Goal: Transaction & Acquisition: Purchase product/service

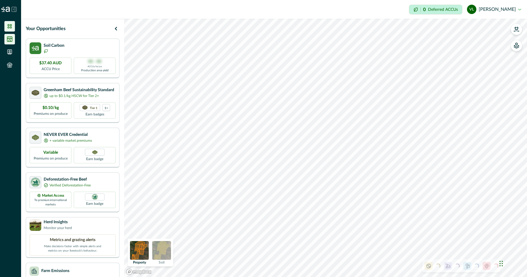
click at [10, 39] on icon at bounding box center [10, 39] width 6 height 6
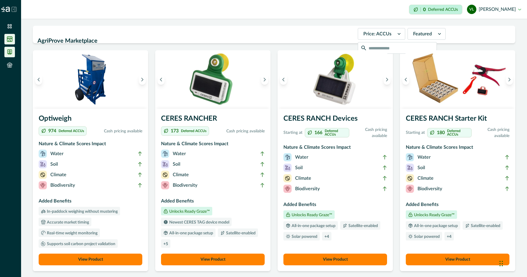
click at [11, 49] on li at bounding box center [9, 52] width 11 height 11
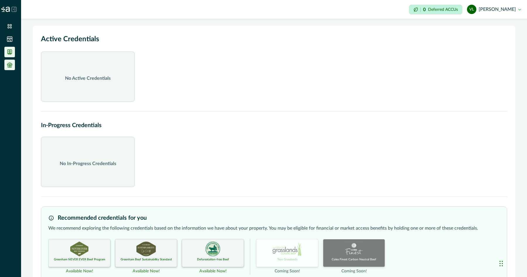
click at [14, 66] on li at bounding box center [9, 65] width 11 height 11
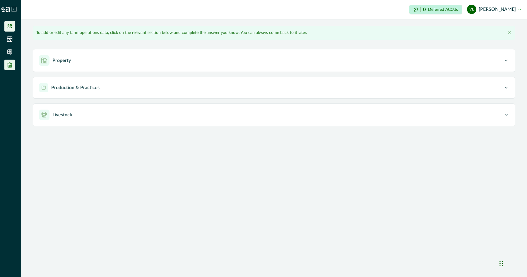
click at [8, 25] on icon at bounding box center [10, 26] width 6 height 6
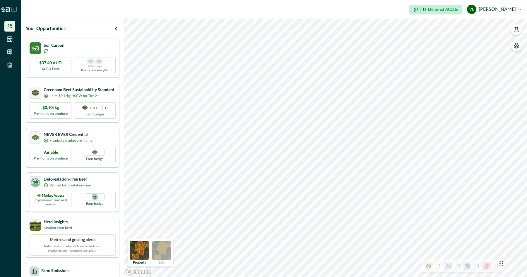
click at [166, 252] on img at bounding box center [161, 250] width 19 height 19
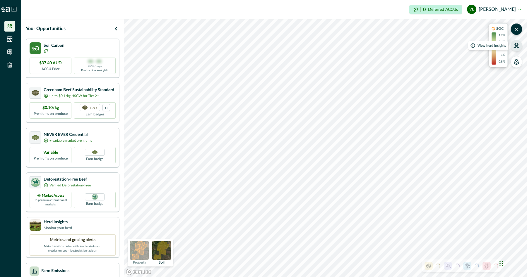
click at [513, 49] on button "button" at bounding box center [516, 46] width 12 height 12
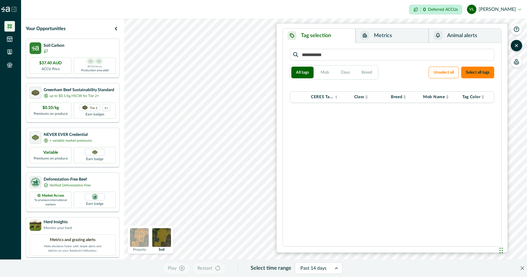
click at [384, 33] on button "Metrics" at bounding box center [391, 36] width 73 height 14
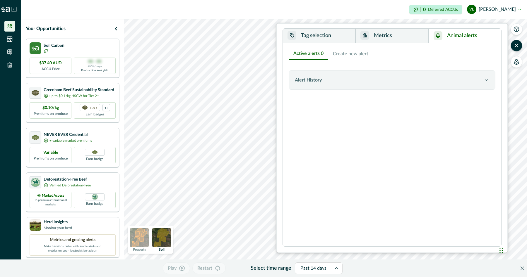
click at [472, 37] on button "Animal alerts" at bounding box center [464, 36] width 73 height 14
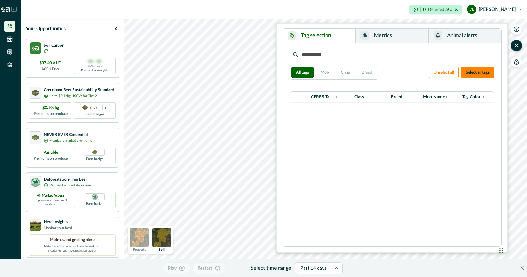
click at [322, 37] on button "Tag selection" at bounding box center [319, 36] width 73 height 14
click at [375, 35] on button "Metrics" at bounding box center [391, 36] width 73 height 14
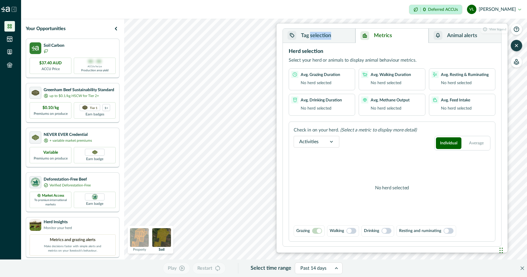
click at [516, 48] on icon "button" at bounding box center [516, 46] width 6 height 6
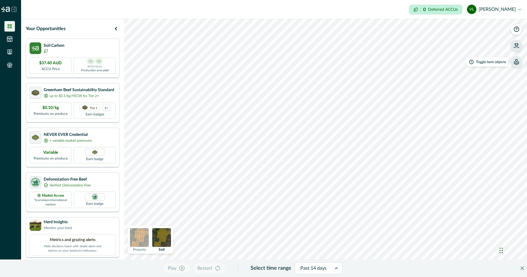
click at [516, 63] on icon "button" at bounding box center [516, 62] width 6 height 6
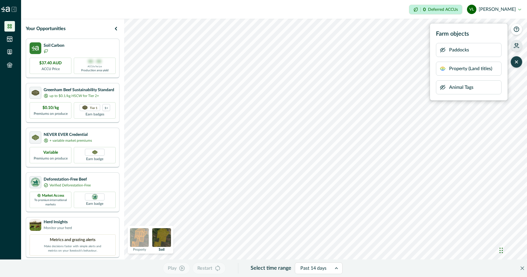
click at [458, 53] on p "Paddocks" at bounding box center [459, 50] width 20 height 7
click at [440, 49] on icon "button" at bounding box center [442, 50] width 6 height 6
click at [441, 49] on icon "button" at bounding box center [442, 50] width 6 height 6
click at [444, 69] on icon "button" at bounding box center [442, 69] width 5 height 4
click at [444, 69] on icon "button" at bounding box center [442, 69] width 6 height 6
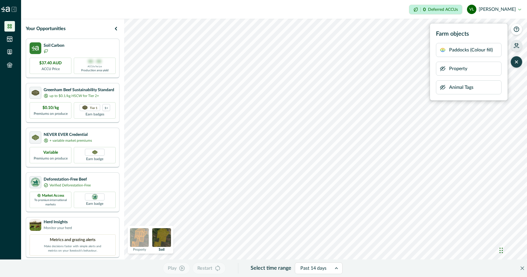
click at [443, 89] on icon "button" at bounding box center [442, 88] width 6 height 6
drag, startPoint x: 444, startPoint y: 88, endPoint x: 433, endPoint y: 90, distance: 11.2
click at [444, 88] on icon "button" at bounding box center [442, 88] width 5 height 4
click at [498, 4] on button "[PERSON_NAME]" at bounding box center [494, 9] width 54 height 14
click at [497, 7] on button "[PERSON_NAME]" at bounding box center [494, 9] width 54 height 14
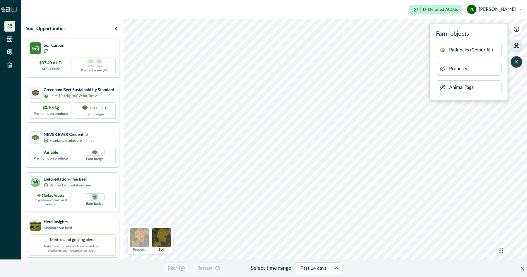
click at [496, 8] on button "[PERSON_NAME]" at bounding box center [494, 9] width 54 height 14
drag, startPoint x: 496, startPoint y: 8, endPoint x: 479, endPoint y: 8, distance: 17.3
click at [496, 8] on button "[PERSON_NAME]" at bounding box center [494, 9] width 54 height 14
click at [451, 9] on p "Deferred ACCUs" at bounding box center [443, 9] width 30 height 4
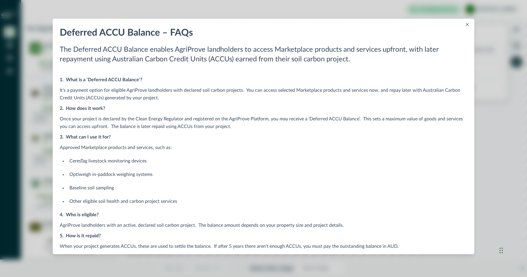
click at [469, 25] on button "Close" at bounding box center [466, 24] width 7 height 7
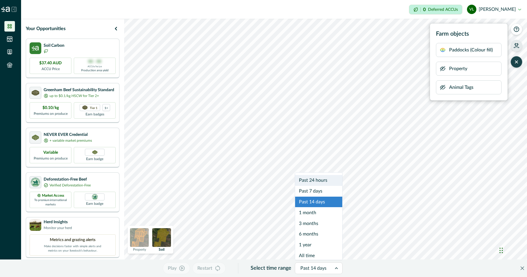
click at [319, 266] on div at bounding box center [313, 268] width 26 height 8
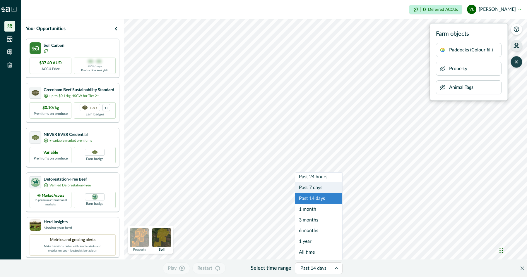
click at [319, 187] on div "Past 7 days" at bounding box center [318, 188] width 47 height 11
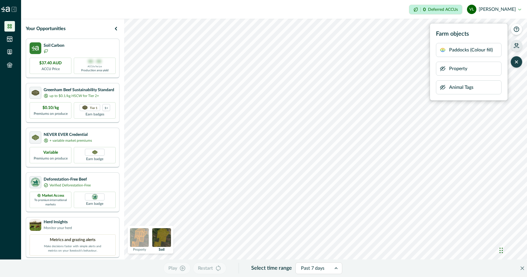
click at [136, 242] on img at bounding box center [139, 237] width 19 height 19
click at [65, 59] on div "$37.40 AUD ACCU Price" at bounding box center [51, 65] width 42 height 16
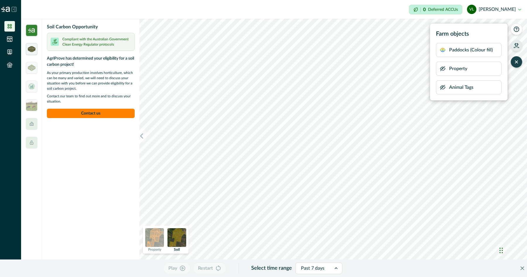
click at [29, 50] on img at bounding box center [32, 49] width 8 height 6
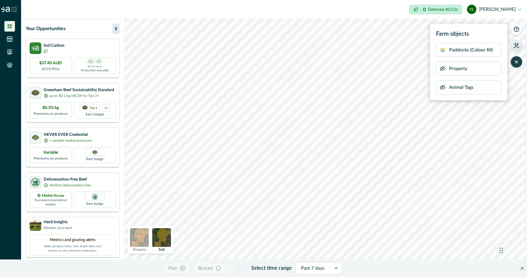
click at [116, 29] on icon "button" at bounding box center [115, 28] width 7 height 7
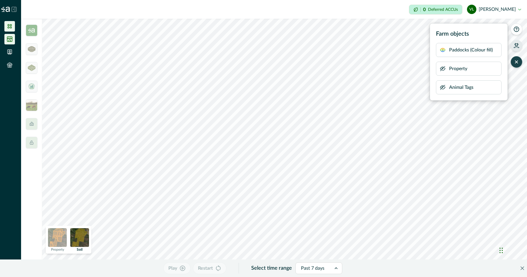
click at [9, 42] on li at bounding box center [9, 39] width 11 height 11
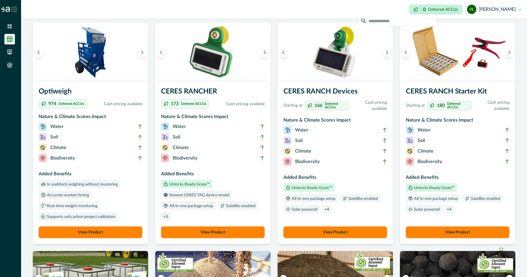
scroll to position [28, 0]
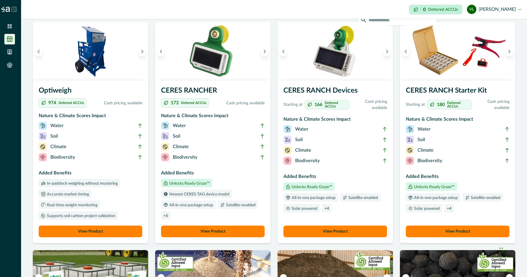
click at [195, 231] on button "View Product" at bounding box center [213, 232] width 104 height 12
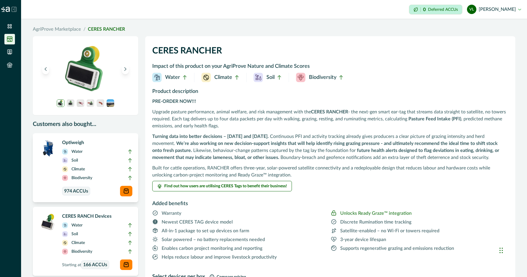
click at [91, 143] on p "Optiweigh" at bounding box center [97, 142] width 70 height 7
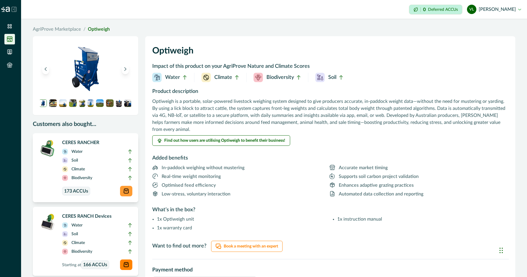
click at [123, 194] on div at bounding box center [126, 191] width 12 height 11
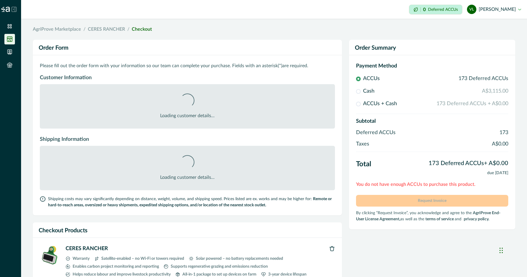
click at [368, 92] on p "Cash" at bounding box center [368, 91] width 11 height 8
click at [358, 92] on span at bounding box center [358, 91] width 5 height 5
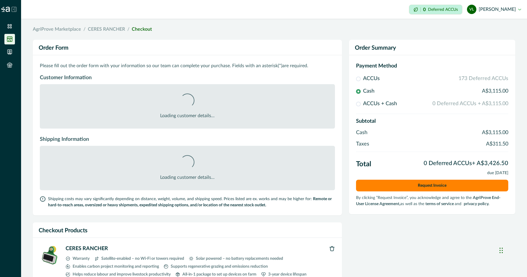
click at [359, 105] on span at bounding box center [358, 104] width 5 height 5
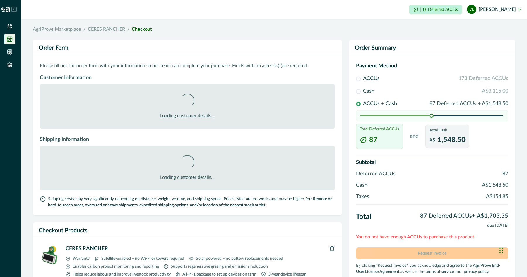
scroll to position [63, 0]
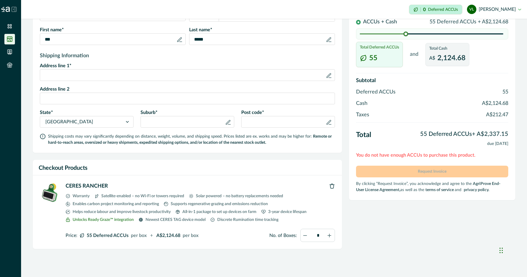
click at [404, 60] on div "ACCUs 173 Deferred ACCUs Cash A$3,115.00 ACCUs + Cash 55 Deferred ACCUs + A$2,1…" at bounding box center [432, 30] width 152 height 74
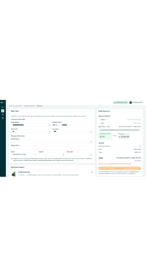
scroll to position [0, 0]
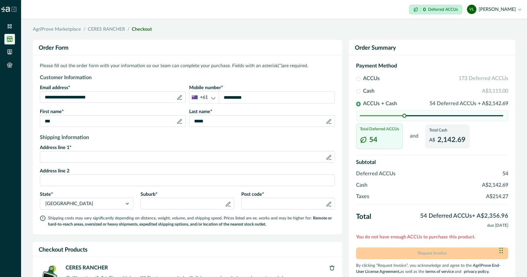
click at [181, 124] on icon at bounding box center [179, 122] width 6 height 6
click at [180, 123] on icon at bounding box center [179, 122] width 6 height 6
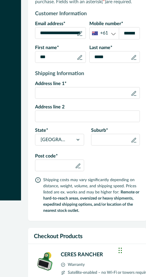
scroll to position [73, 0]
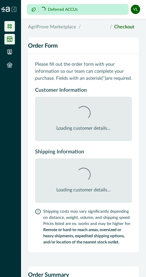
click at [10, 29] on icon at bounding box center [10, 26] width 6 height 6
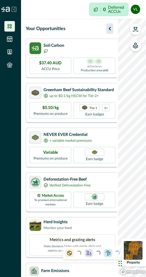
click at [110, 32] on icon "button" at bounding box center [109, 28] width 7 height 7
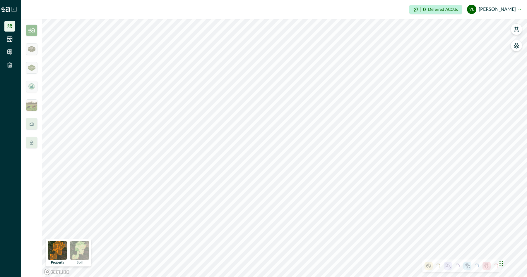
click at [82, 249] on img at bounding box center [79, 250] width 19 height 19
click at [146, 265] on icon at bounding box center [428, 266] width 5 height 5
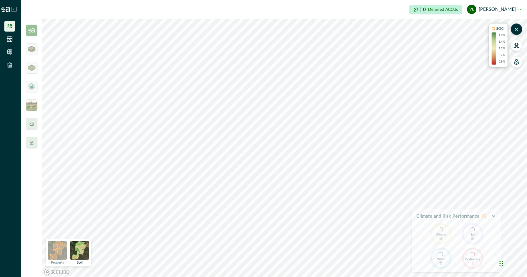
click at [146, 214] on button "button" at bounding box center [493, 216] width 5 height 5
click at [146, 266] on icon at bounding box center [486, 266] width 6 height 6
click at [146, 217] on icon at bounding box center [484, 216] width 5 height 5
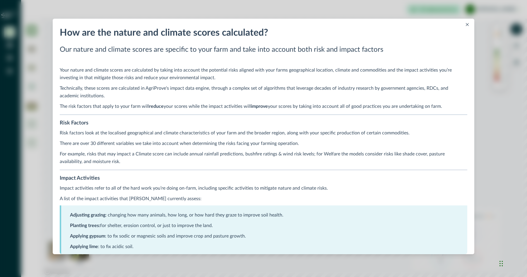
click at [146, 26] on icon "Close" at bounding box center [466, 24] width 3 height 3
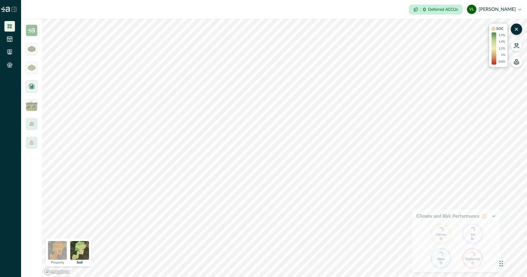
click at [34, 83] on img at bounding box center [32, 87] width 8 height 8
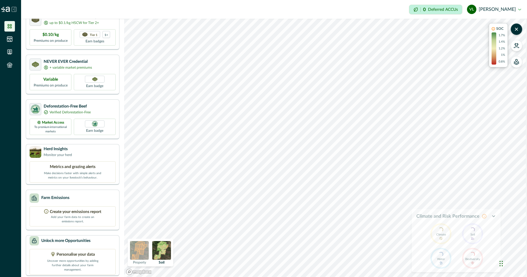
scroll to position [77, 0]
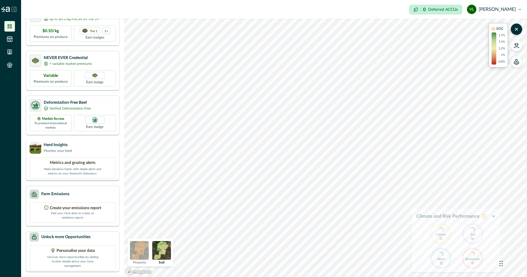
click at [75, 157] on div "Metrics and grazing alerts Make decisions faster with simple alerts and metrics…" at bounding box center [73, 167] width 86 height 21
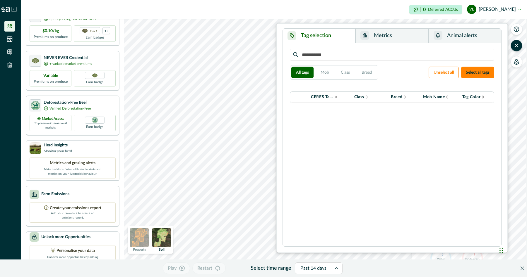
click at [146, 38] on button "Metrics" at bounding box center [391, 36] width 73 height 14
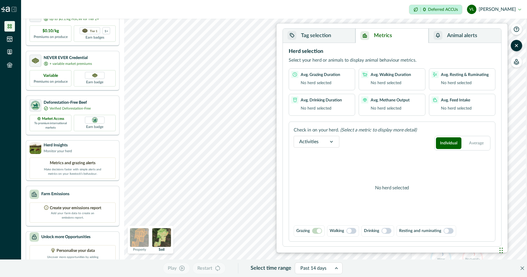
click at [146, 231] on span at bounding box center [351, 231] width 10 height 6
click at [146, 231] on span at bounding box center [353, 231] width 5 height 5
click at [146, 231] on span at bounding box center [319, 231] width 5 height 5
click at [146, 234] on div "Drinking" at bounding box center [377, 231] width 33 height 11
click at [146, 233] on span at bounding box center [384, 231] width 5 height 5
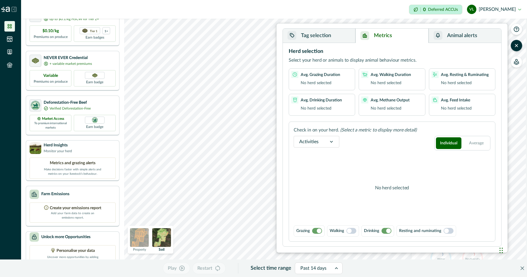
click at [146, 233] on span at bounding box center [386, 231] width 10 height 6
click at [146, 233] on span at bounding box center [448, 231] width 10 height 6
click at [146, 144] on button "Average" at bounding box center [475, 143] width 25 height 12
click at [146, 142] on button "Individual" at bounding box center [448, 143] width 25 height 12
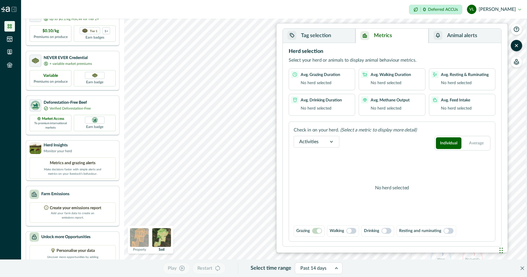
click at [146, 86] on p "No herd selected" at bounding box center [456, 83] width 31 height 6
click at [146, 36] on button "Animal alerts" at bounding box center [464, 36] width 73 height 14
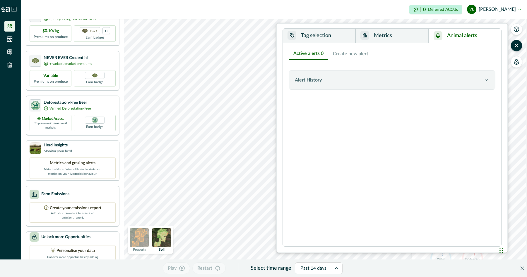
click at [146, 41] on button "Tag selection" at bounding box center [319, 36] width 73 height 14
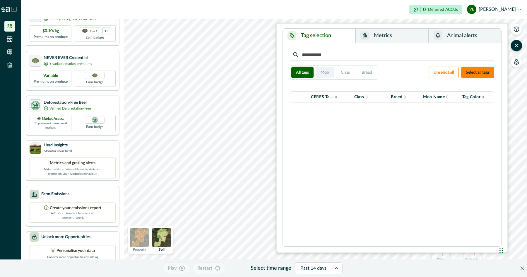
click at [146, 72] on button "Mob" at bounding box center [325, 73] width 18 height 12
click at [146, 73] on button "Class" at bounding box center [345, 73] width 18 height 12
